Goal: Task Accomplishment & Management: Use online tool/utility

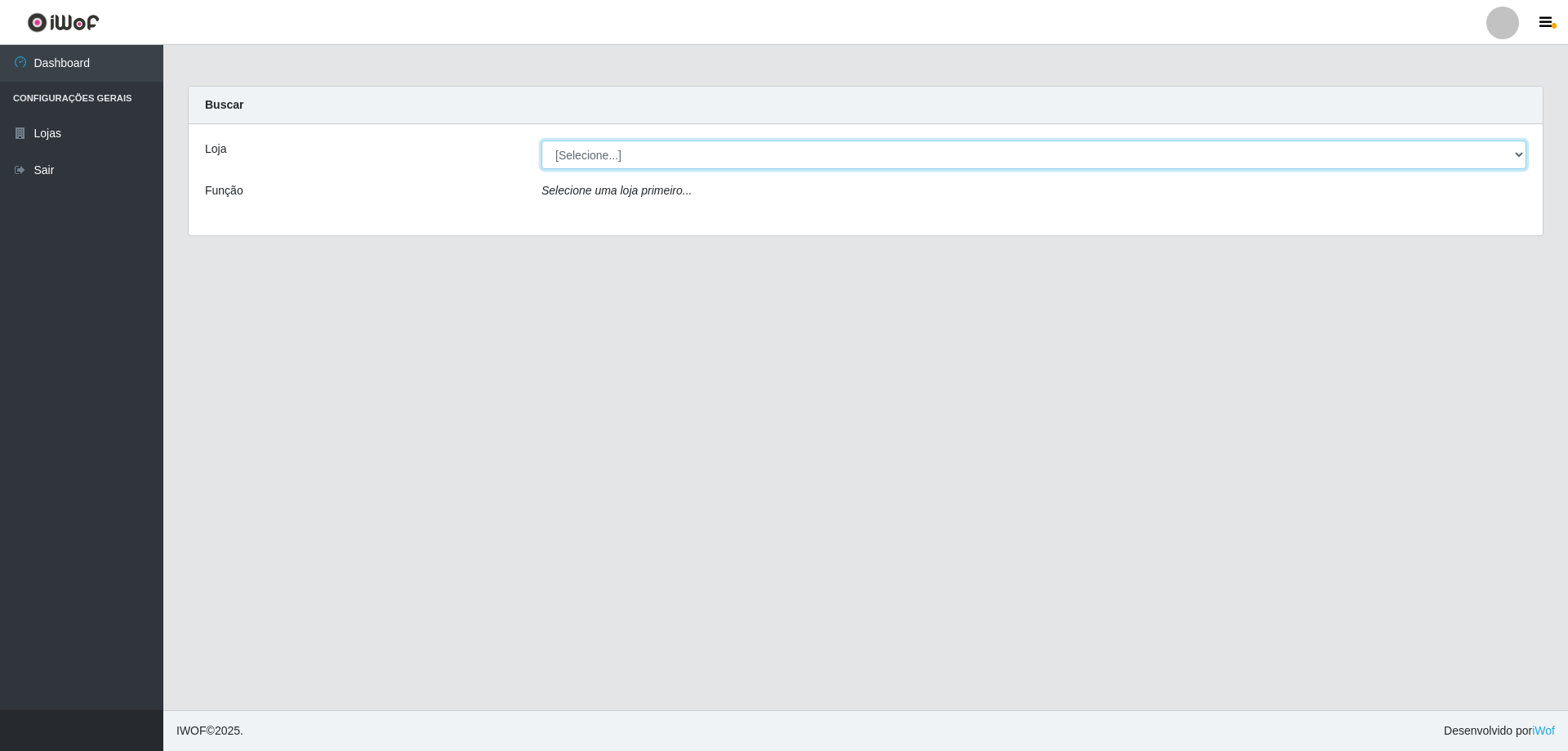
click at [709, 159] on select "[Selecione...] SuperShow Bis - Avenida 6 SuperShow [GEOGRAPHIC_DATA]" at bounding box center [1034, 154] width 985 height 28
select select "60"
click at [542, 140] on select "[Selecione...] SuperShow Bis - Avenida 6 SuperShow [GEOGRAPHIC_DATA]" at bounding box center [1034, 154] width 985 height 28
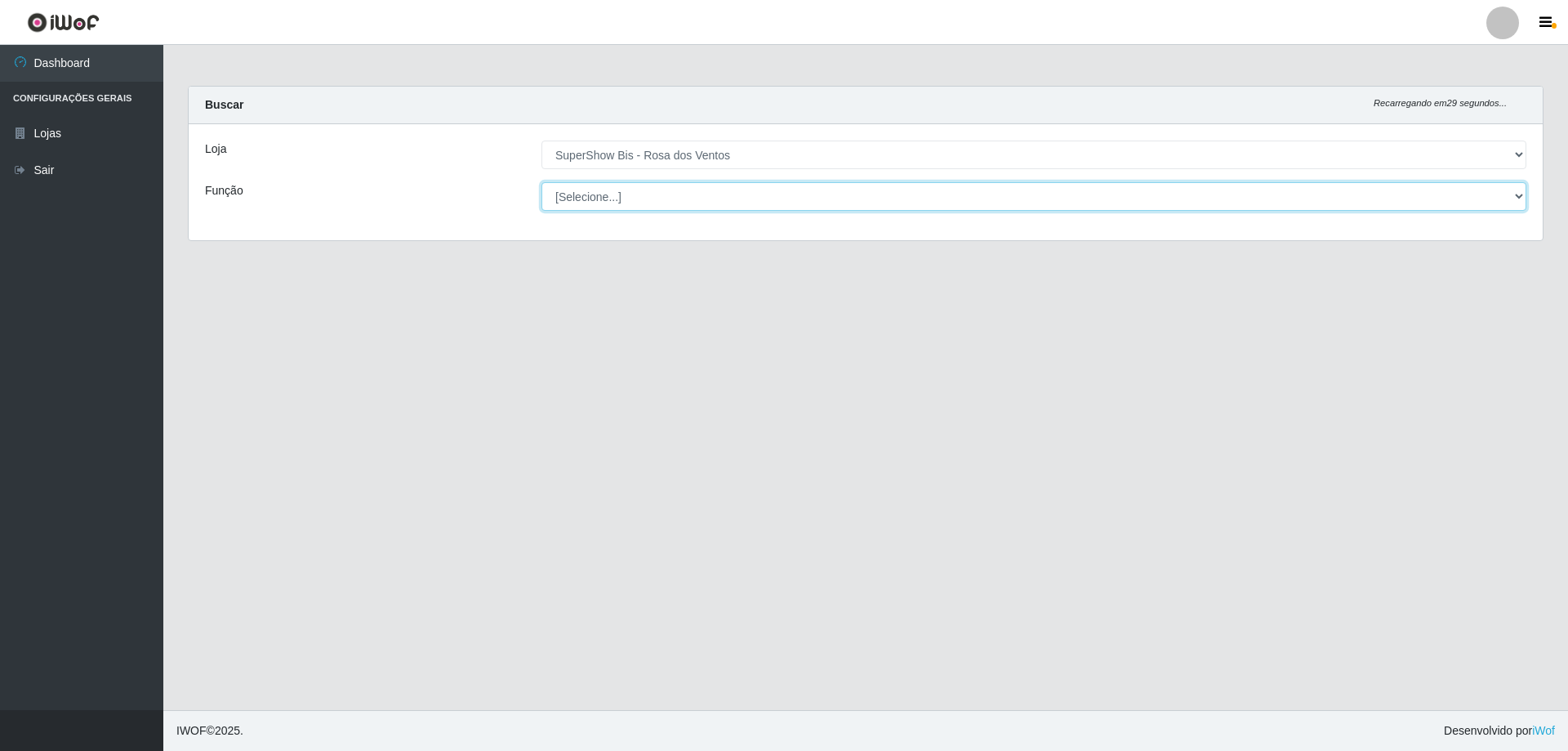
click at [739, 204] on select "[Selecione...] ASG ASG + ASG ++ Auxiliar de Cozinha Balconista de Açougue Balco…" at bounding box center [1034, 196] width 985 height 28
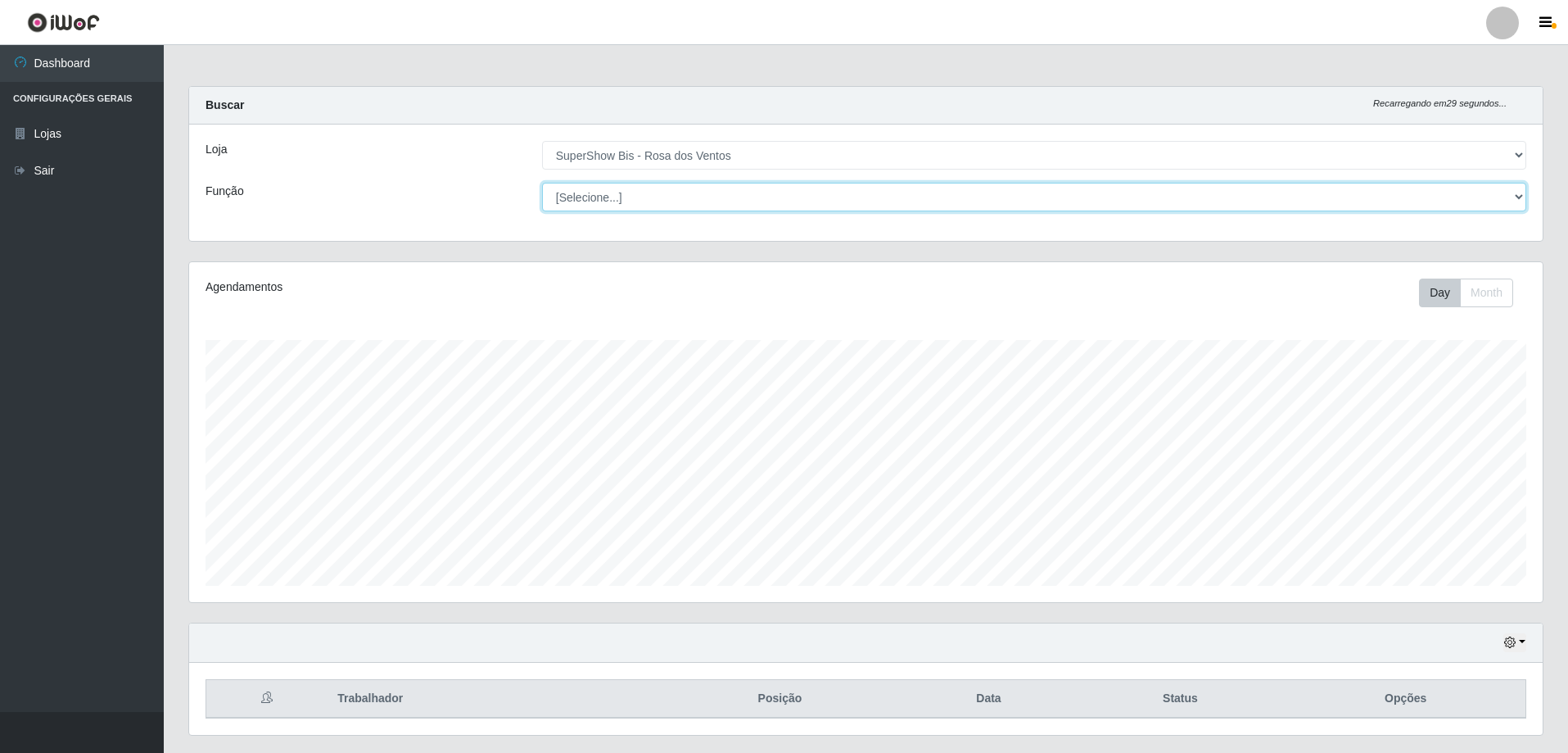
scroll to position [340, 1354]
select select "1"
click at [542, 182] on select "[Selecione...] ASG ASG + ASG ++ Auxiliar de Cozinha Balconista de Açougue Balco…" at bounding box center [1033, 196] width 984 height 29
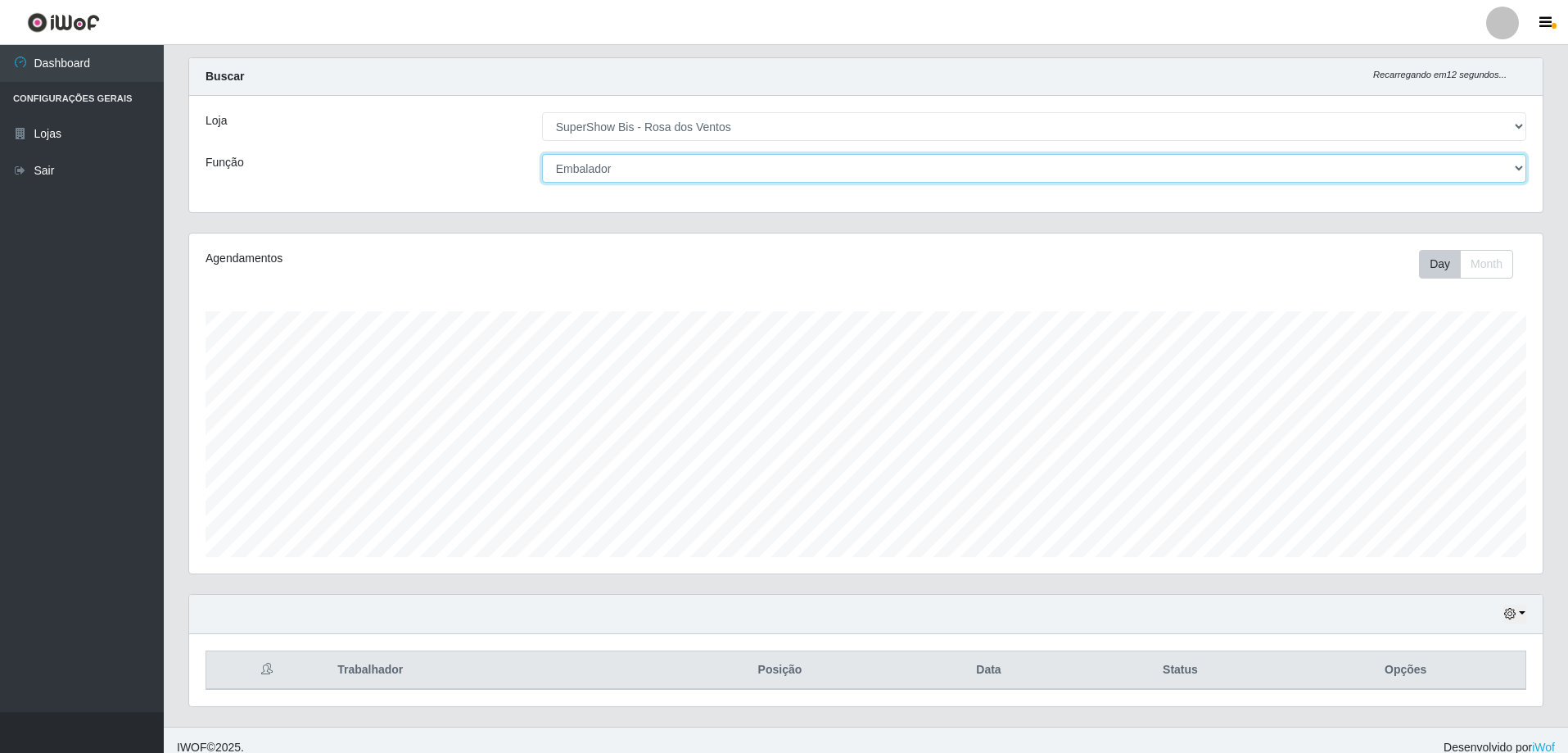
scroll to position [43, 0]
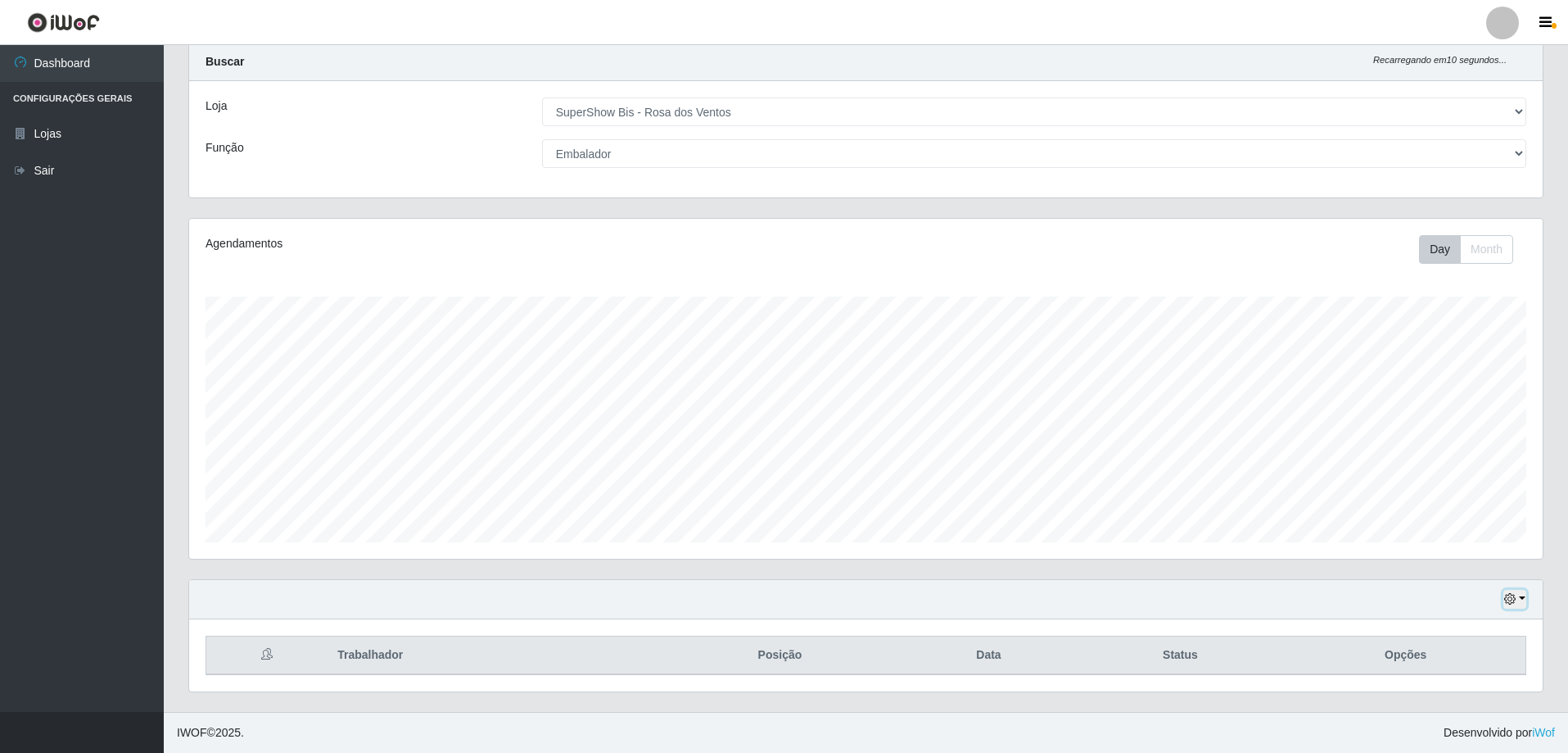
click at [1518, 602] on button "button" at bounding box center [1514, 599] width 23 height 18
click at [1444, 508] on button "3 dias" at bounding box center [1460, 503] width 130 height 34
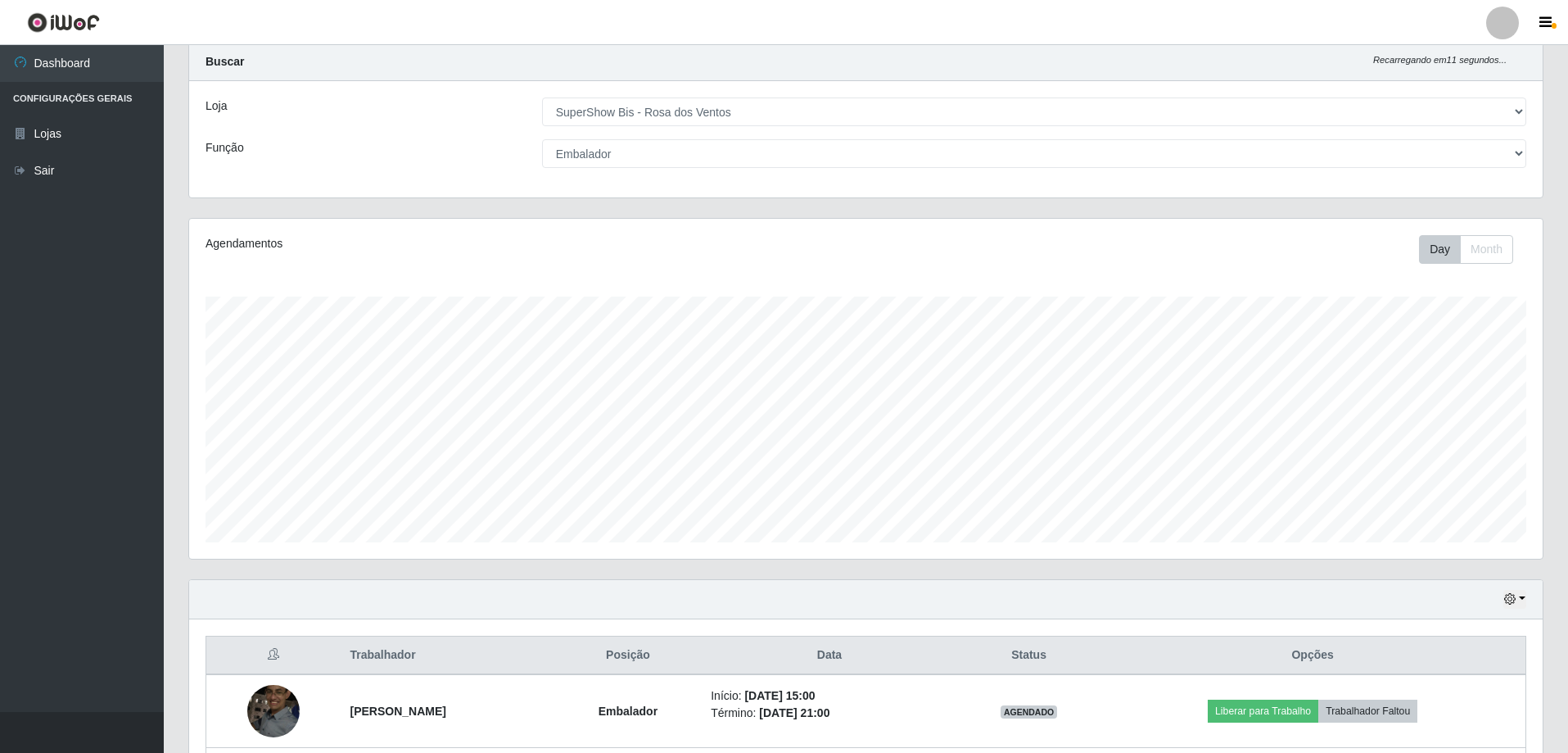
scroll to position [408, 0]
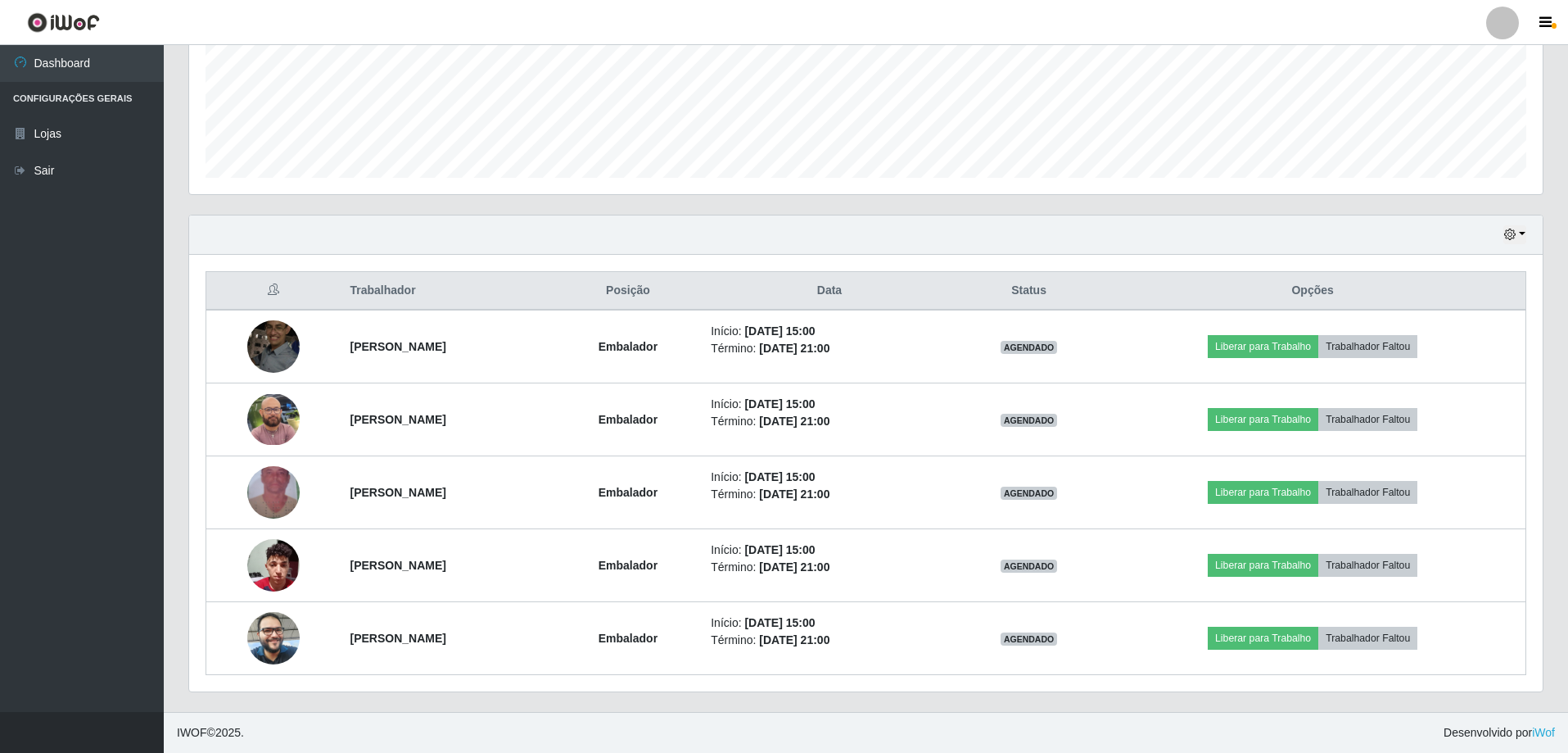
click at [908, 684] on div "Trabalhador Posição Data Status Opções [PERSON_NAME] Início: [DATE] 15:00 Térmi…" at bounding box center [865, 473] width 1354 height 436
